Goal: Book appointment/travel/reservation

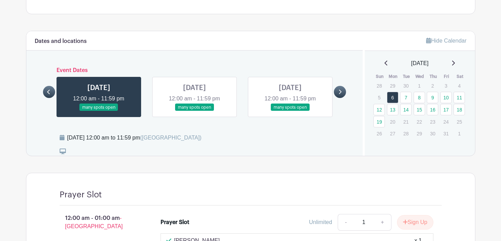
scroll to position [407, 0]
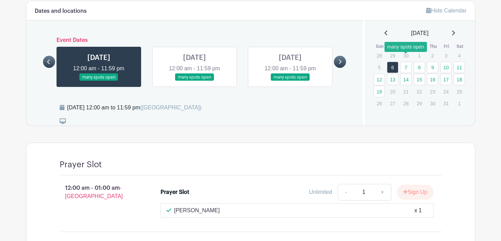
click at [406, 62] on link "7" at bounding box center [405, 67] width 11 height 11
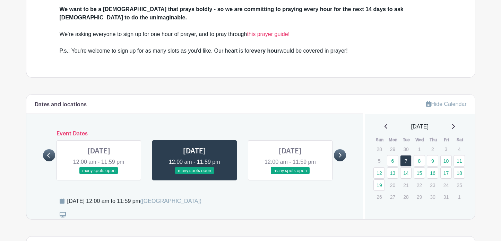
scroll to position [321, 0]
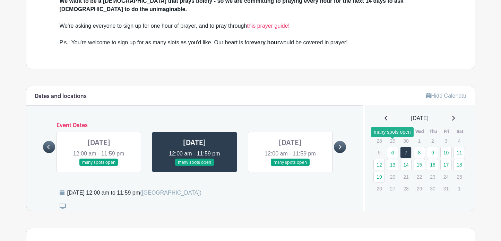
click at [393, 147] on link "6" at bounding box center [392, 152] width 11 height 11
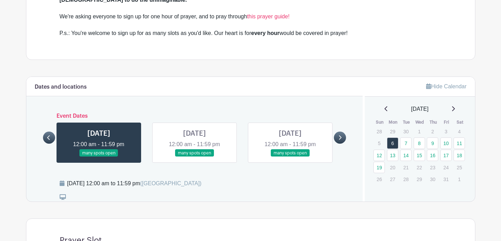
scroll to position [316, 0]
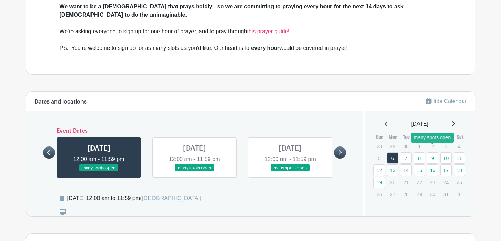
click at [434, 153] on link "9" at bounding box center [432, 158] width 11 height 11
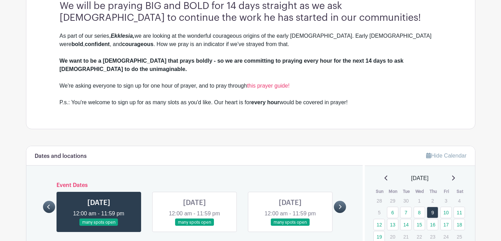
scroll to position [266, 0]
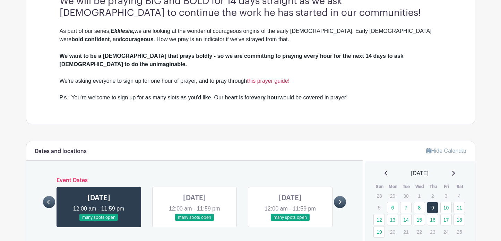
click at [279, 78] on link "this prayer guide!" at bounding box center [268, 81] width 43 height 6
